Goal: Task Accomplishment & Management: Manage account settings

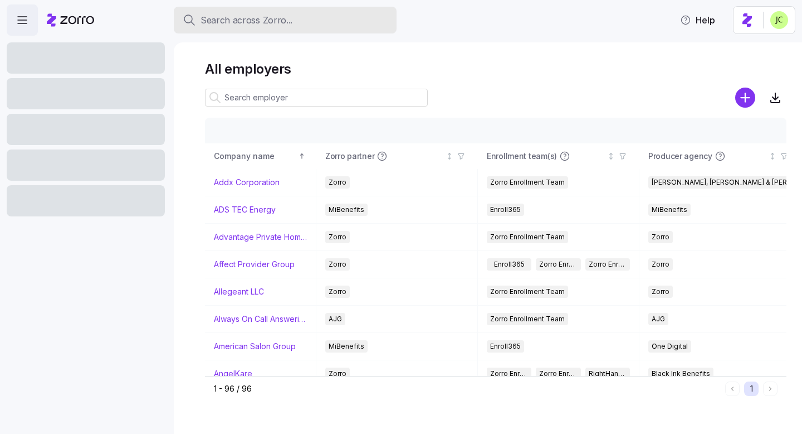
click at [266, 26] on span "Search across Zorro..." at bounding box center [247, 20] width 92 height 14
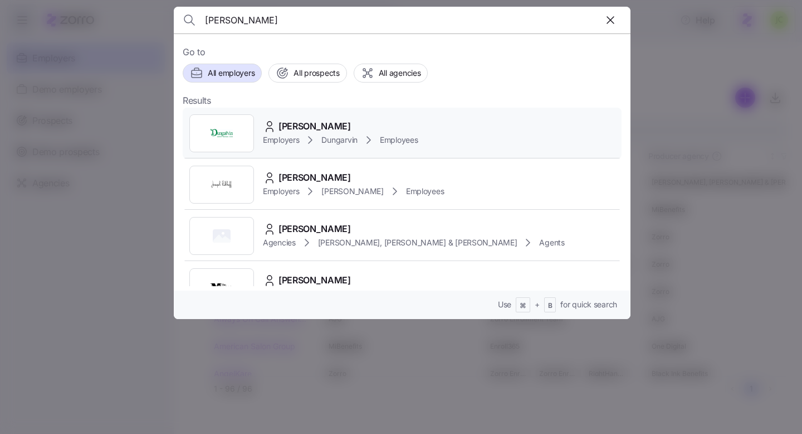
type input "[PERSON_NAME]"
click at [359, 123] on div "[PERSON_NAME]" at bounding box center [340, 126] width 155 height 14
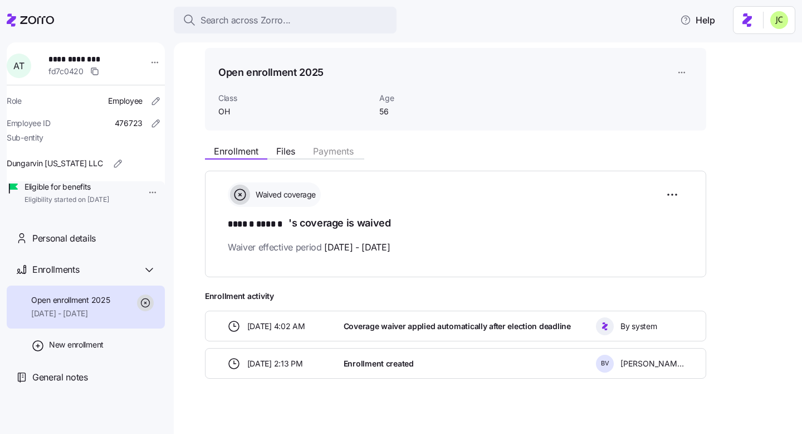
scroll to position [46, 0]
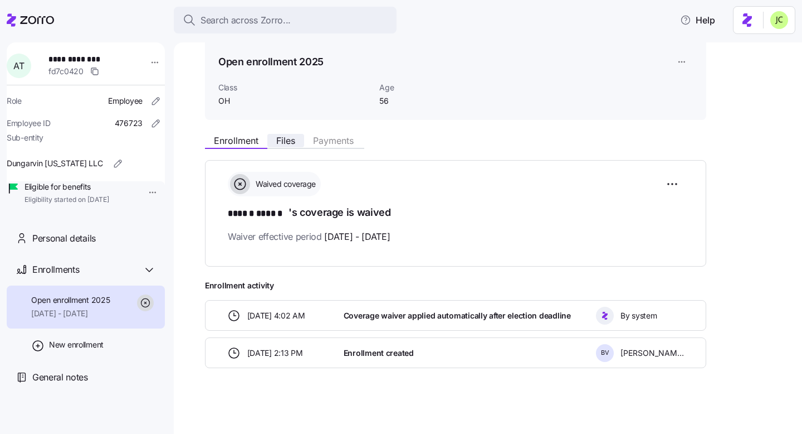
click at [293, 134] on button "Files" at bounding box center [285, 140] width 37 height 13
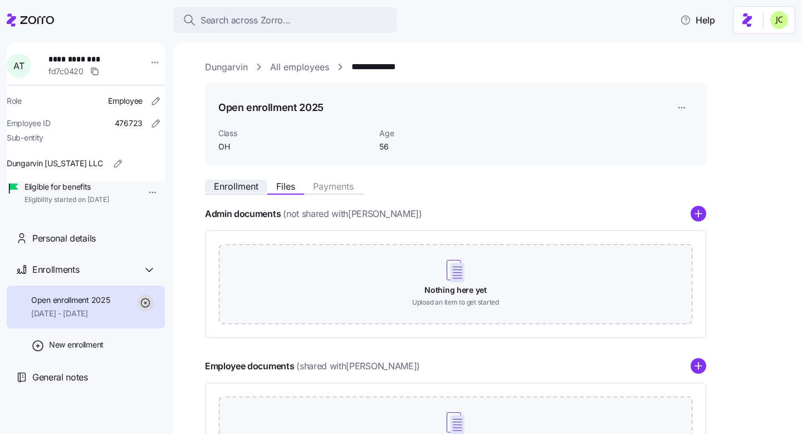
click at [236, 182] on span "Enrollment" at bounding box center [236, 186] width 45 height 9
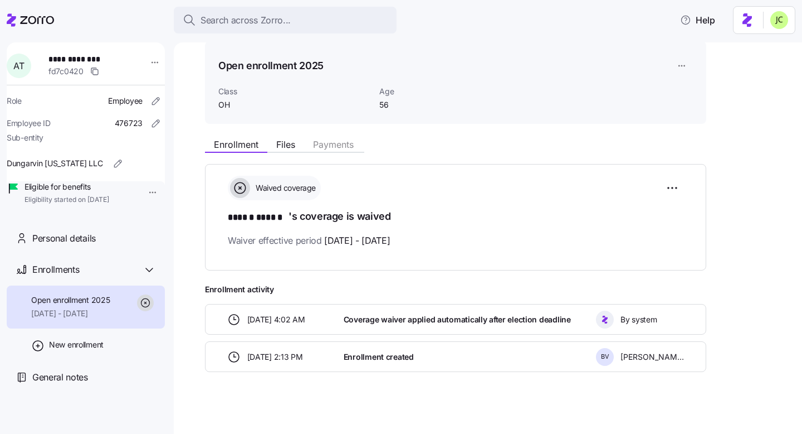
scroll to position [46, 0]
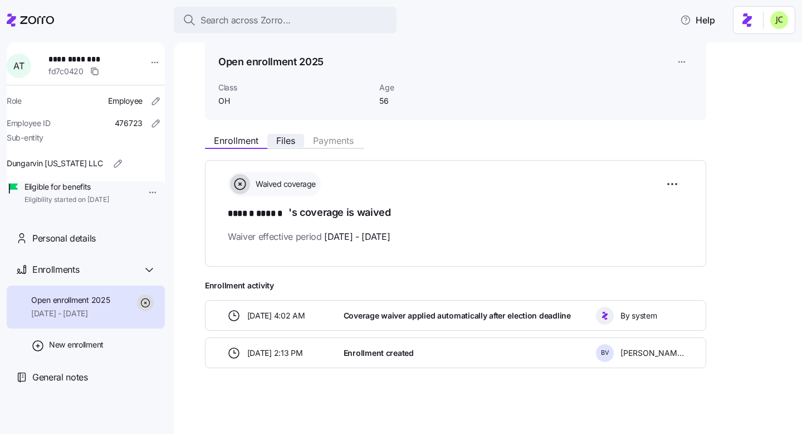
click at [290, 136] on span "Files" at bounding box center [285, 140] width 19 height 9
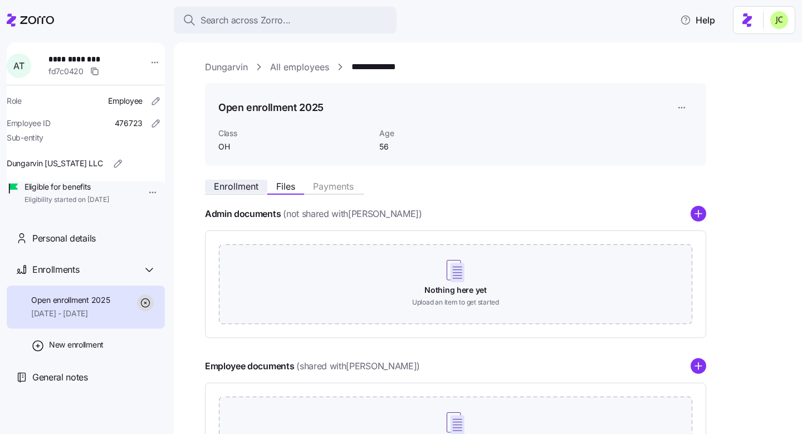
click at [244, 191] on span "Enrollment" at bounding box center [236, 186] width 45 height 9
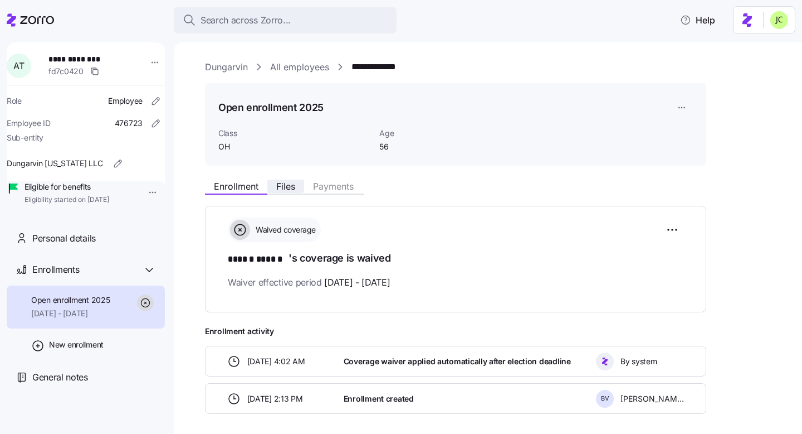
click at [281, 185] on span "Files" at bounding box center [285, 186] width 19 height 9
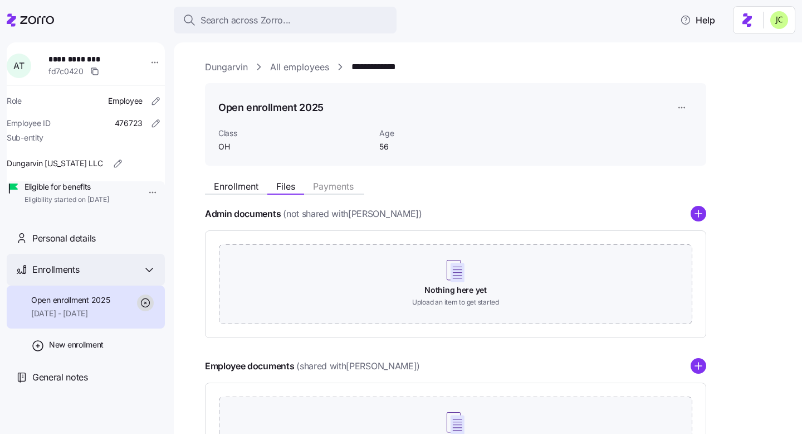
click at [140, 277] on div "Enrollments" at bounding box center [86, 270] width 158 height 32
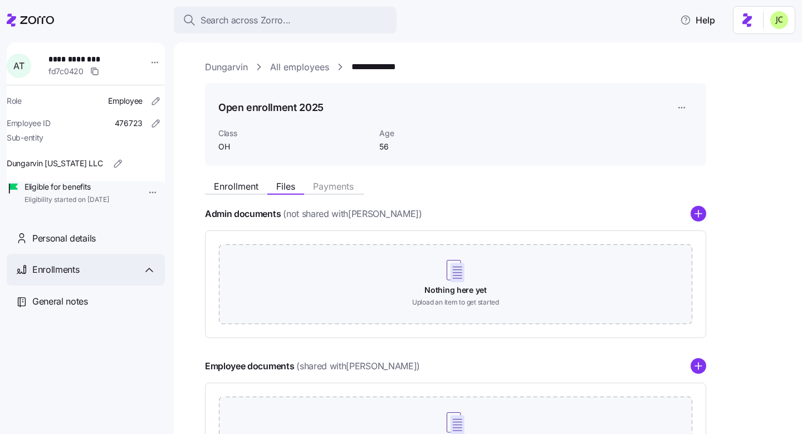
click at [140, 277] on div "Enrollments" at bounding box center [86, 270] width 158 height 32
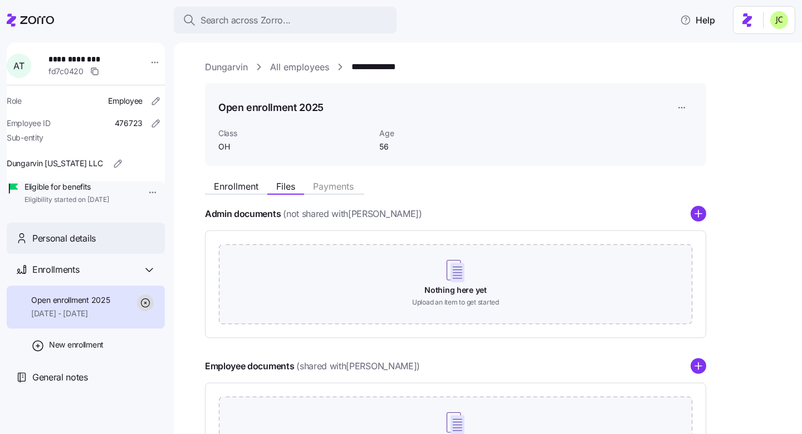
click at [116, 245] on div "Personal details" at bounding box center [94, 238] width 124 height 14
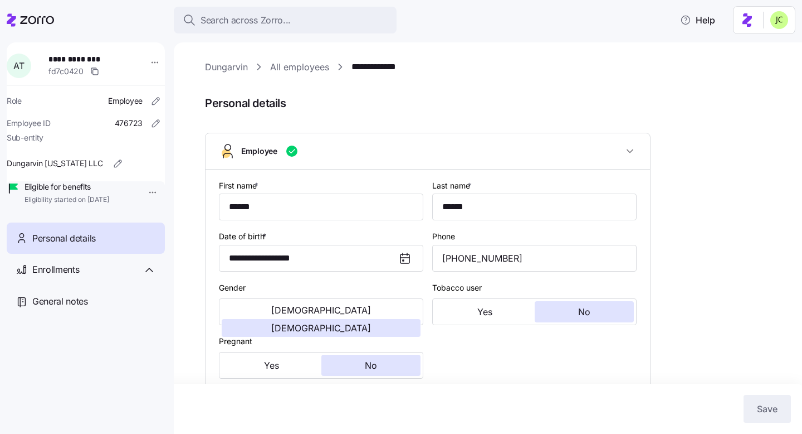
type input "OH"
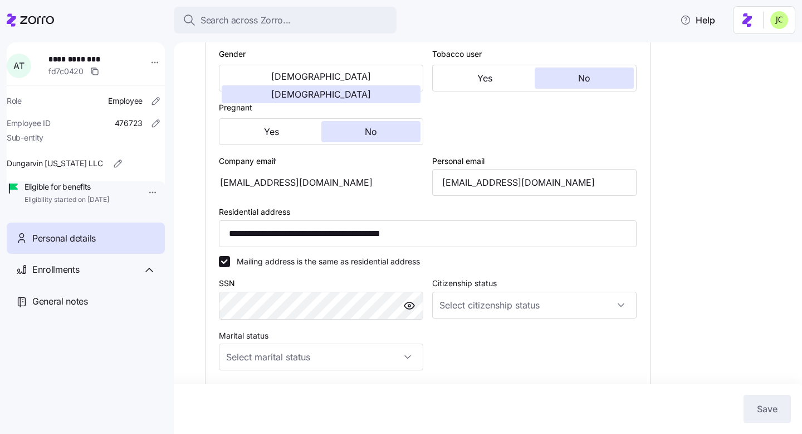
scroll to position [236, 0]
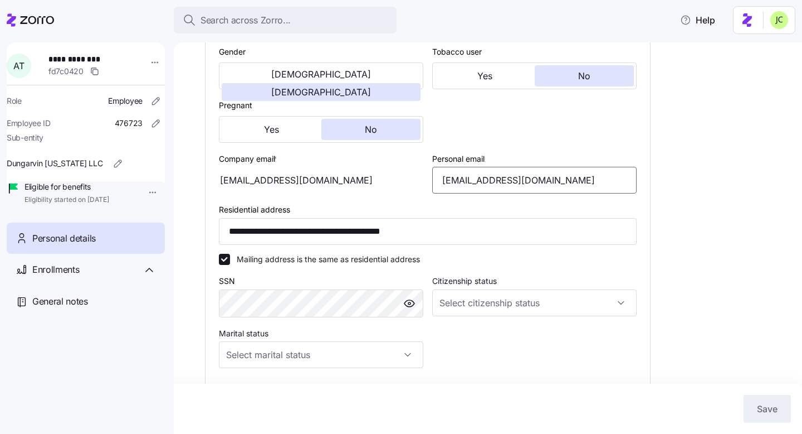
drag, startPoint x: 554, startPoint y: 184, endPoint x: 395, endPoint y: 184, distance: 159.4
click at [395, 184] on div "**********" at bounding box center [428, 223] width 427 height 571
click at [697, 154] on div "**********" at bounding box center [496, 227] width 582 height 806
click at [506, 178] on input "[EMAIL_ADDRESS][DOMAIN_NAME]" at bounding box center [534, 180] width 205 height 27
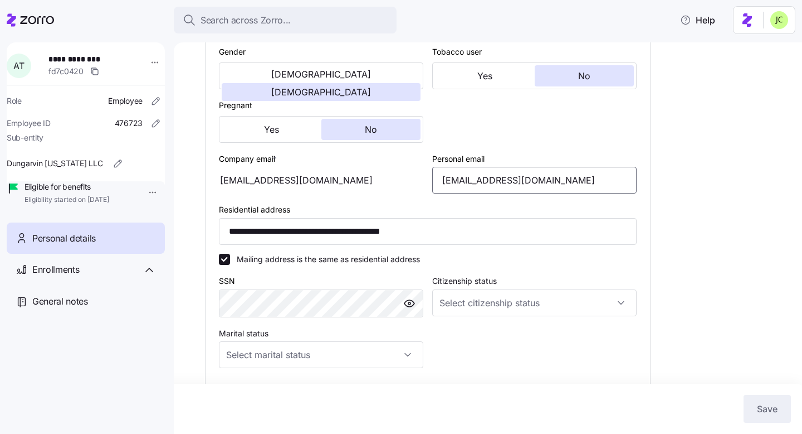
click at [506, 178] on input "[EMAIL_ADDRESS][DOMAIN_NAME]" at bounding box center [534, 180] width 205 height 27
paste input "[EMAIL_ADDRESS]"
type input "[EMAIL_ADDRESS][DOMAIN_NAME]"
click at [763, 415] on button "Save" at bounding box center [767, 409] width 47 height 28
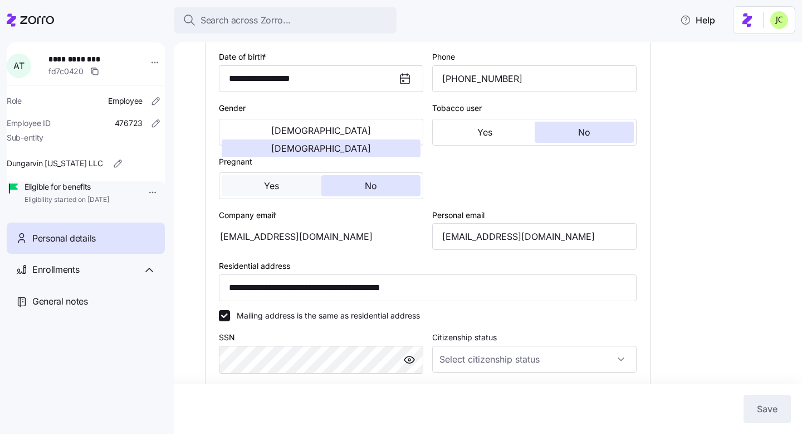
scroll to position [177, 0]
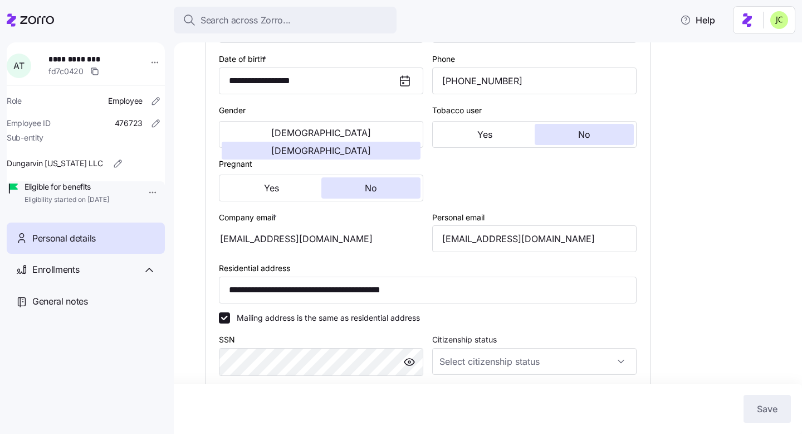
click at [86, 245] on span "Personal details" at bounding box center [64, 238] width 64 height 14
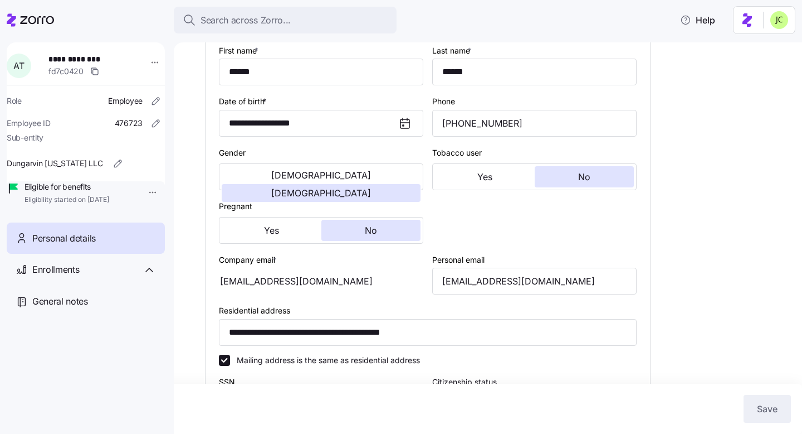
scroll to position [66, 0]
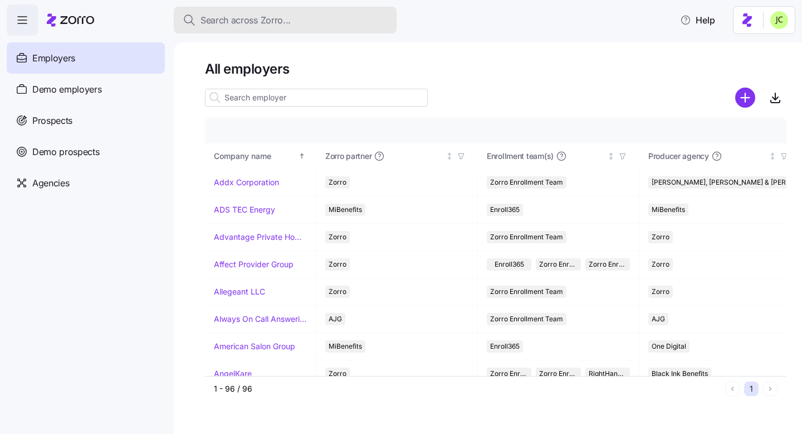
click at [246, 22] on span "Search across Zorro..." at bounding box center [246, 20] width 90 height 14
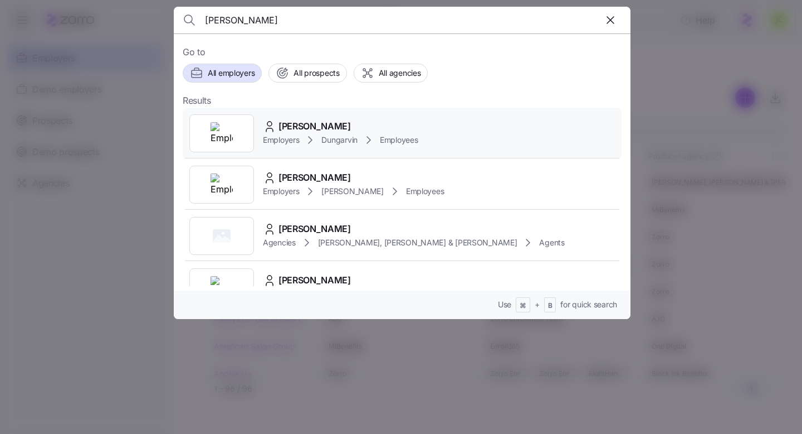
type input "[PERSON_NAME]"
click at [435, 132] on div "Andrea Tucker Employers Dungarvin Employees" at bounding box center [402, 133] width 439 height 51
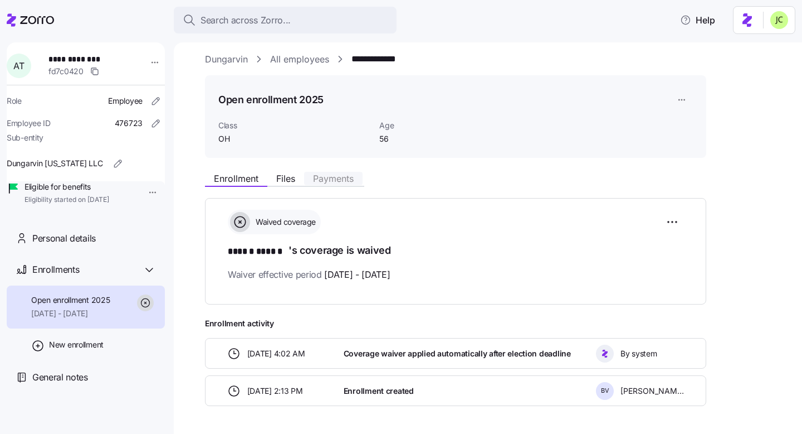
scroll to position [11, 0]
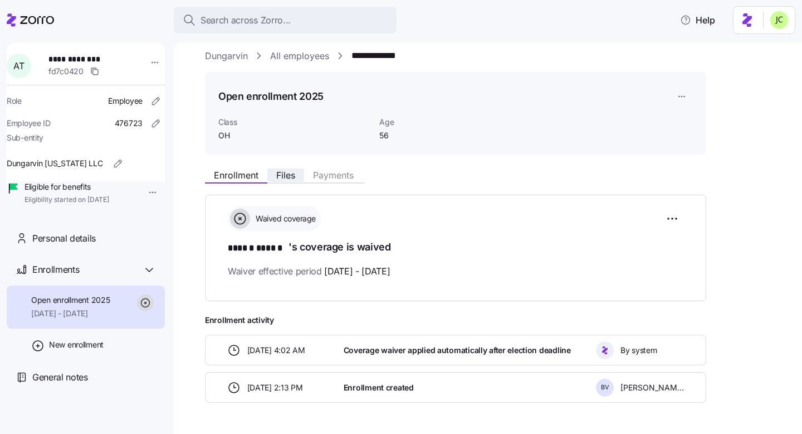
click at [291, 172] on span "Files" at bounding box center [285, 175] width 19 height 9
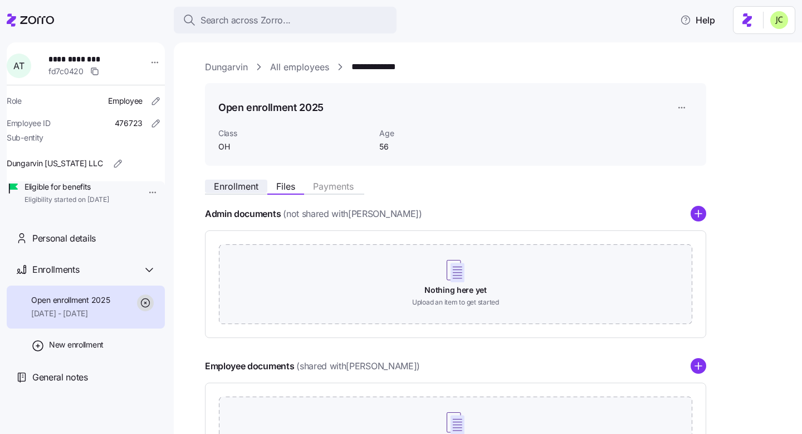
click at [244, 191] on span "Enrollment" at bounding box center [236, 186] width 45 height 9
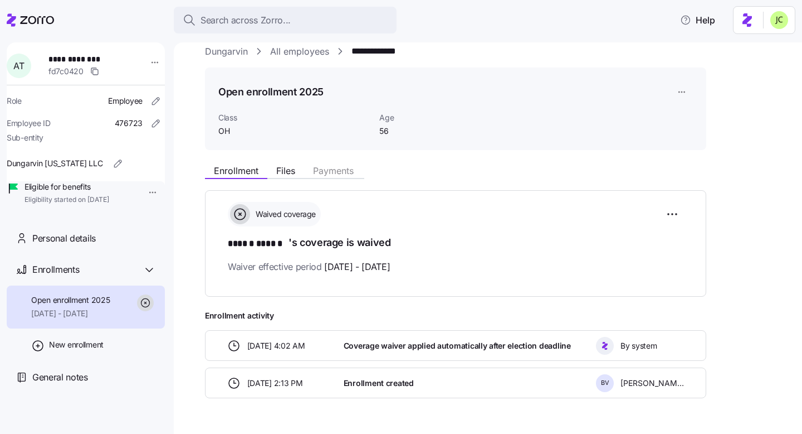
scroll to position [27, 0]
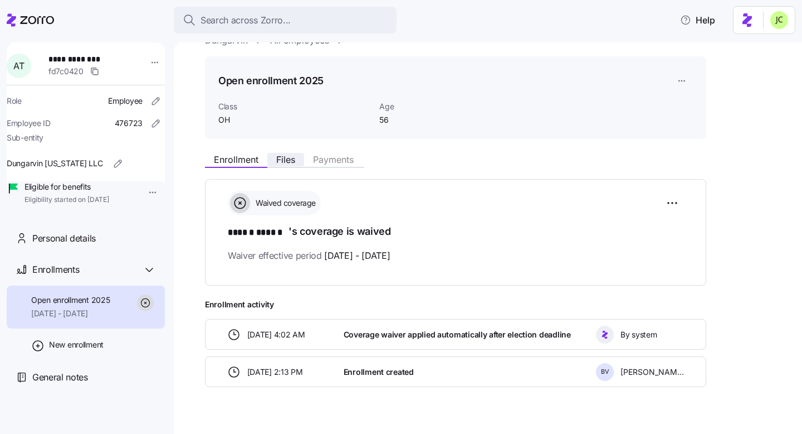
click at [283, 160] on span "Files" at bounding box center [285, 159] width 19 height 9
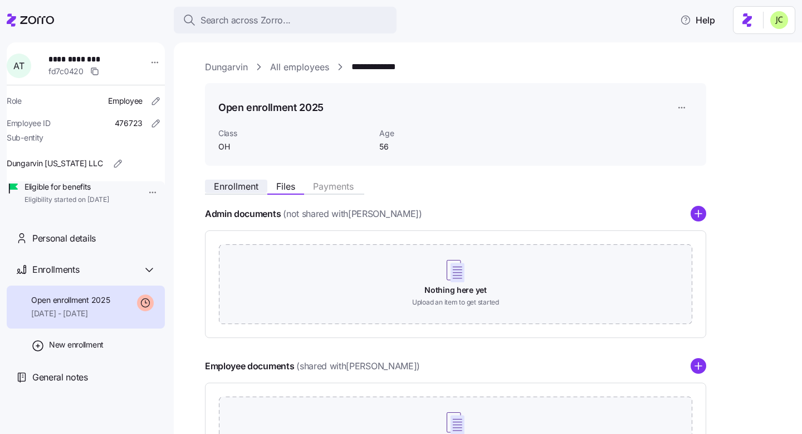
click at [236, 180] on button "Enrollment" at bounding box center [236, 185] width 62 height 13
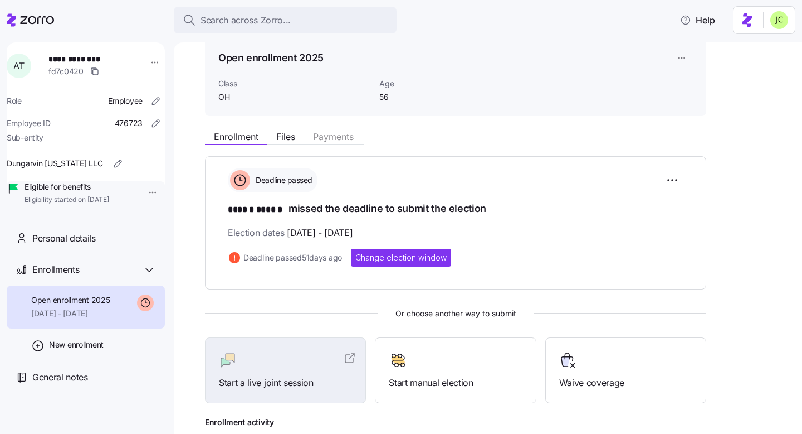
scroll to position [52, 0]
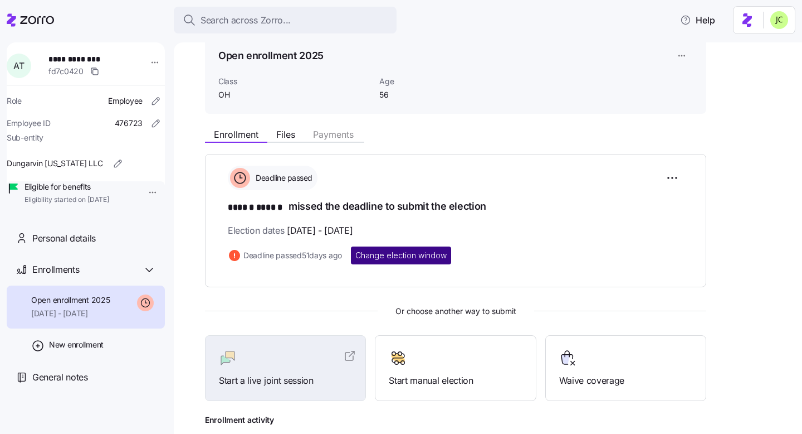
click at [412, 253] on span "Change election window" at bounding box center [401, 255] width 91 height 11
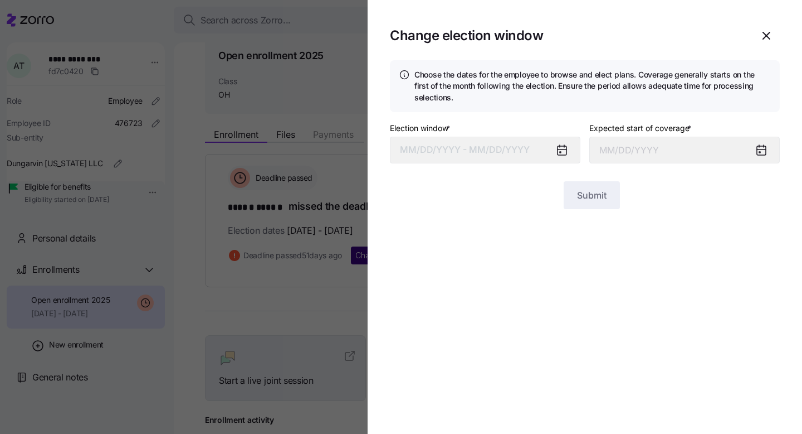
type input "September 1, 2025"
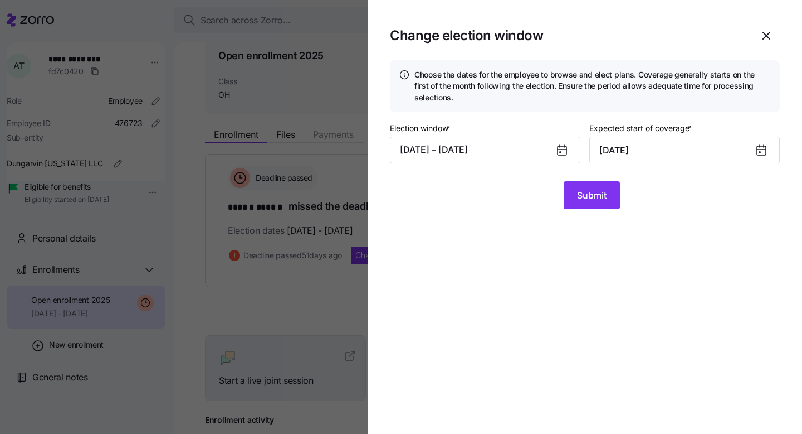
click at [557, 147] on icon at bounding box center [562, 149] width 13 height 13
click at [559, 147] on icon at bounding box center [562, 150] width 9 height 9
click at [562, 151] on icon at bounding box center [562, 150] width 9 height 9
click at [561, 150] on icon at bounding box center [562, 150] width 9 height 9
click at [566, 150] on icon at bounding box center [562, 150] width 9 height 9
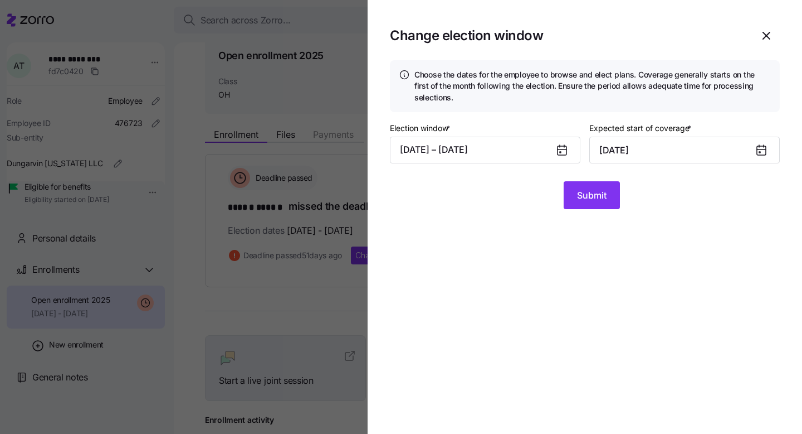
click at [759, 149] on icon at bounding box center [761, 149] width 9 height 0
click at [756, 148] on icon at bounding box center [761, 149] width 13 height 13
click at [705, 149] on input "September 1, 2025" at bounding box center [685, 150] width 191 height 27
drag, startPoint x: 688, startPoint y: 149, endPoint x: 637, endPoint y: 149, distance: 50.7
click at [637, 149] on input "September 1, 2025" at bounding box center [685, 150] width 191 height 27
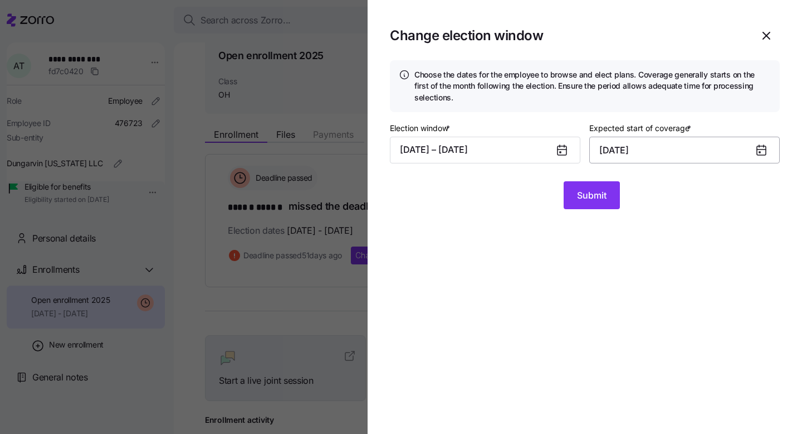
click at [637, 149] on input "September 1, 2025" at bounding box center [685, 150] width 191 height 27
click at [766, 149] on icon at bounding box center [761, 150] width 9 height 9
click at [762, 31] on icon "button" at bounding box center [766, 35] width 13 height 13
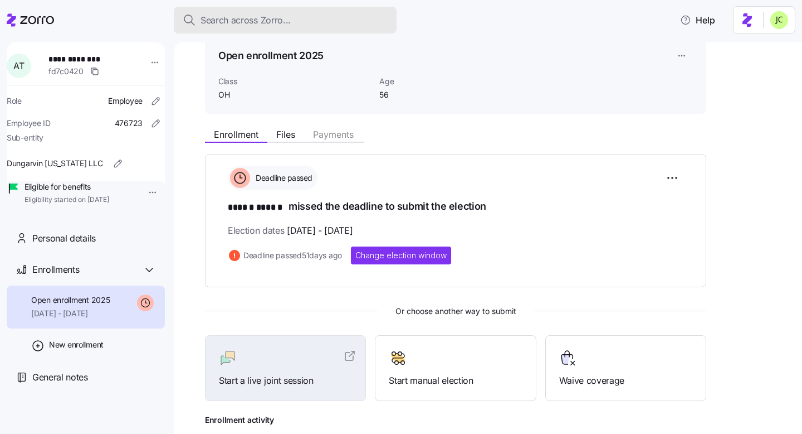
click at [238, 14] on span "Search across Zorro..." at bounding box center [246, 20] width 90 height 14
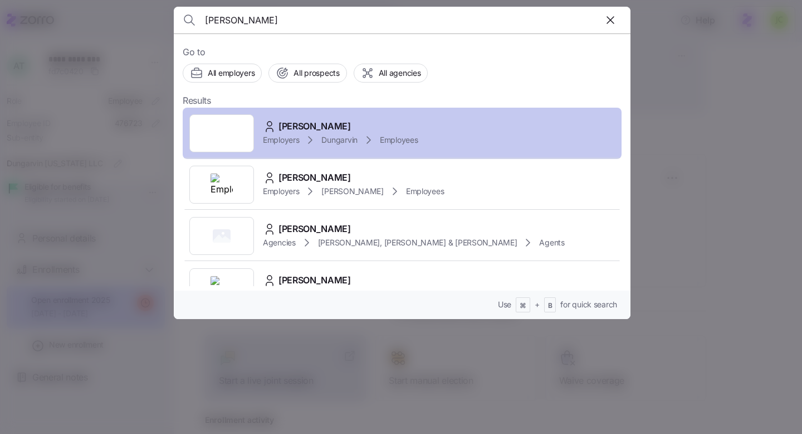
type input "[PERSON_NAME]"
click at [367, 125] on div "[PERSON_NAME]" at bounding box center [340, 126] width 155 height 14
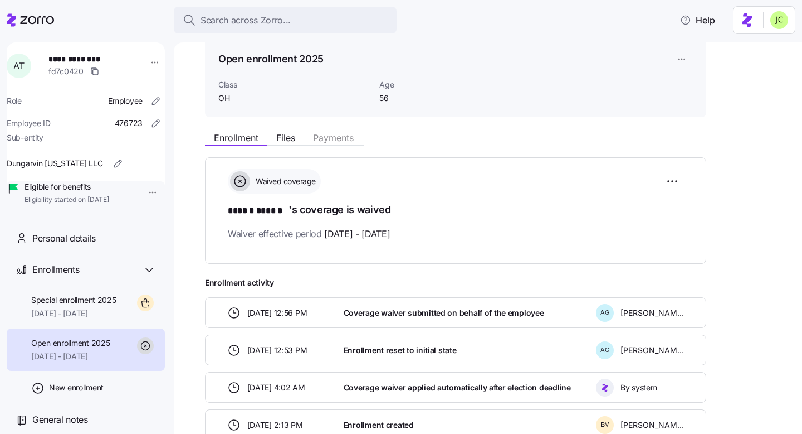
scroll to position [55, 0]
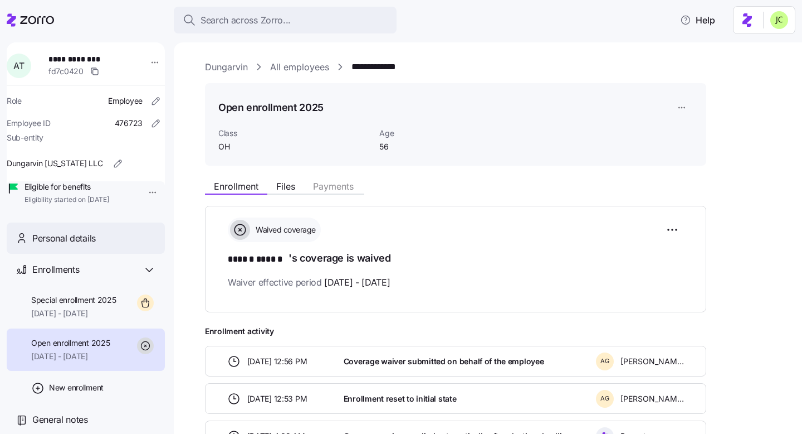
click at [127, 245] on div "Personal details" at bounding box center [94, 238] width 124 height 14
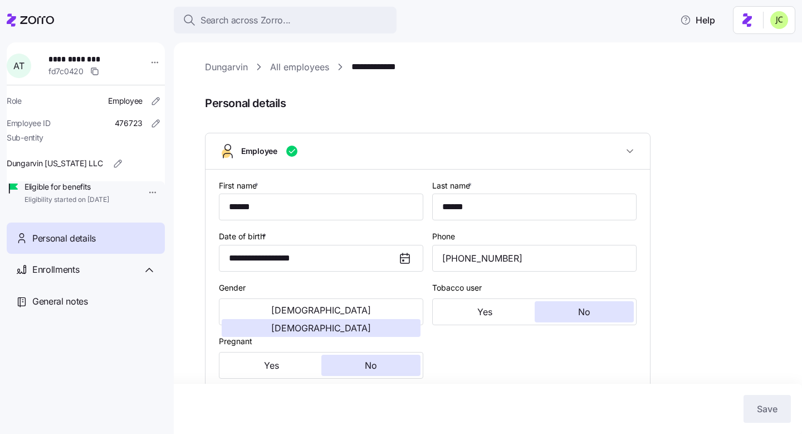
type input "OH"
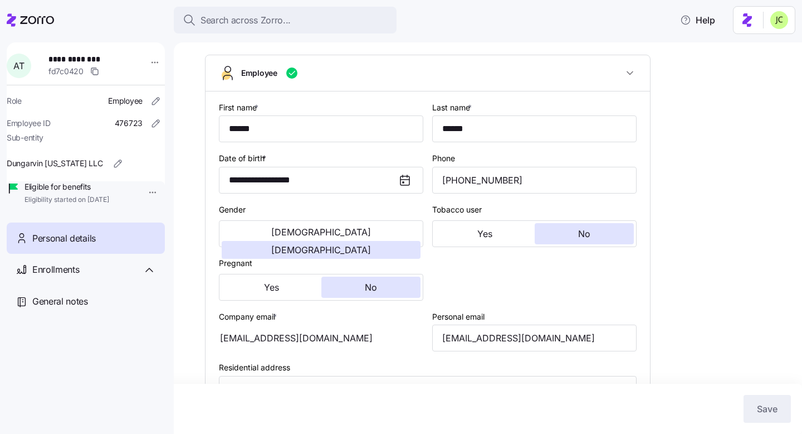
scroll to position [81, 0]
